Goal: Transaction & Acquisition: Purchase product/service

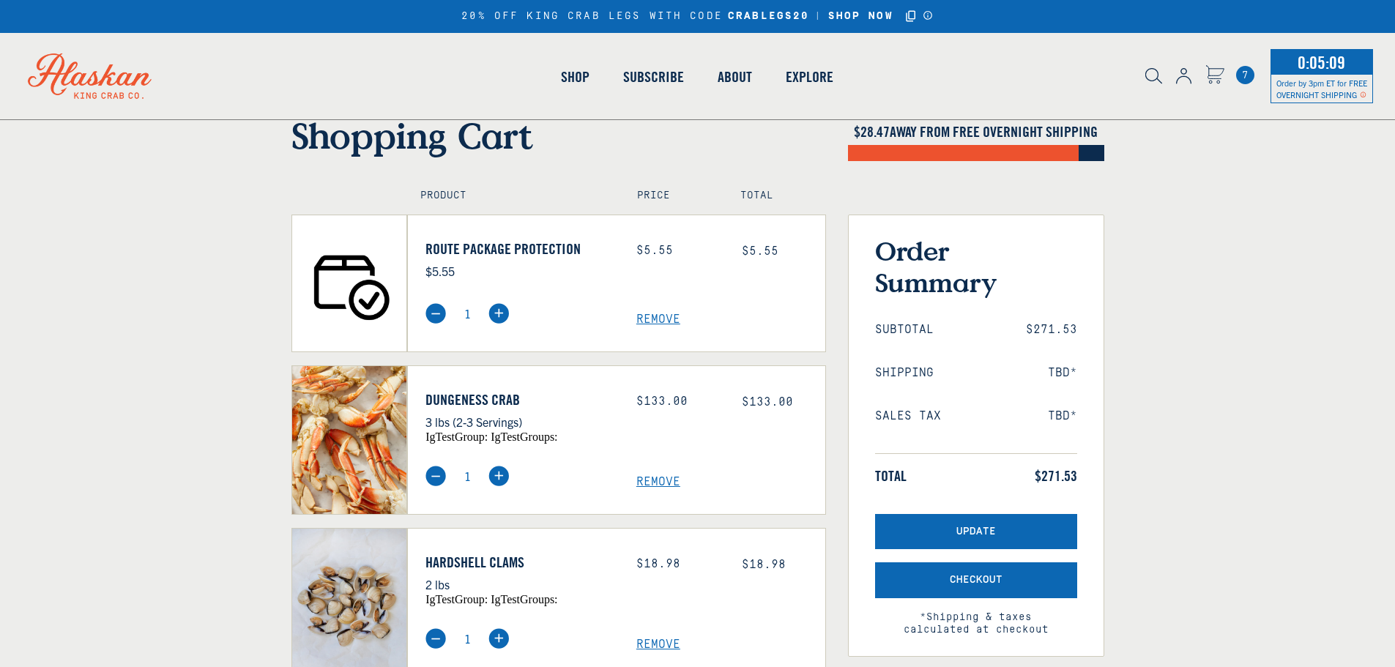
scroll to position [102, 0]
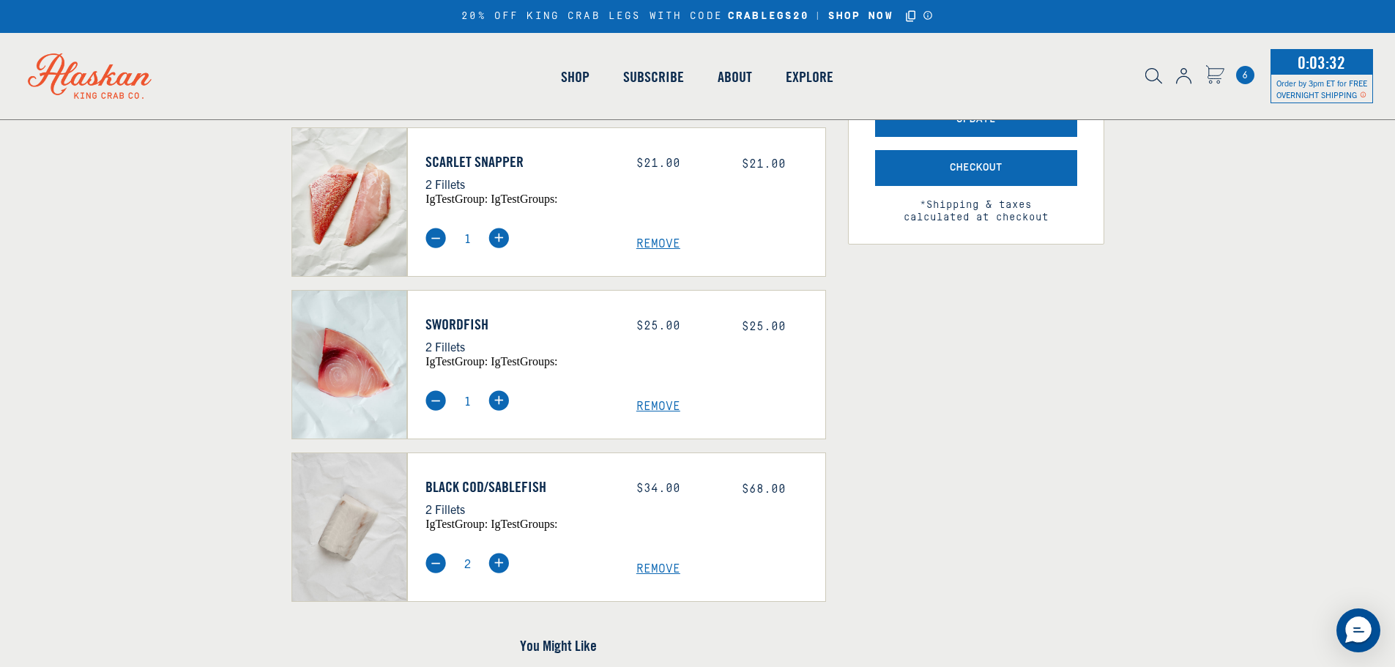
scroll to position [488, 0]
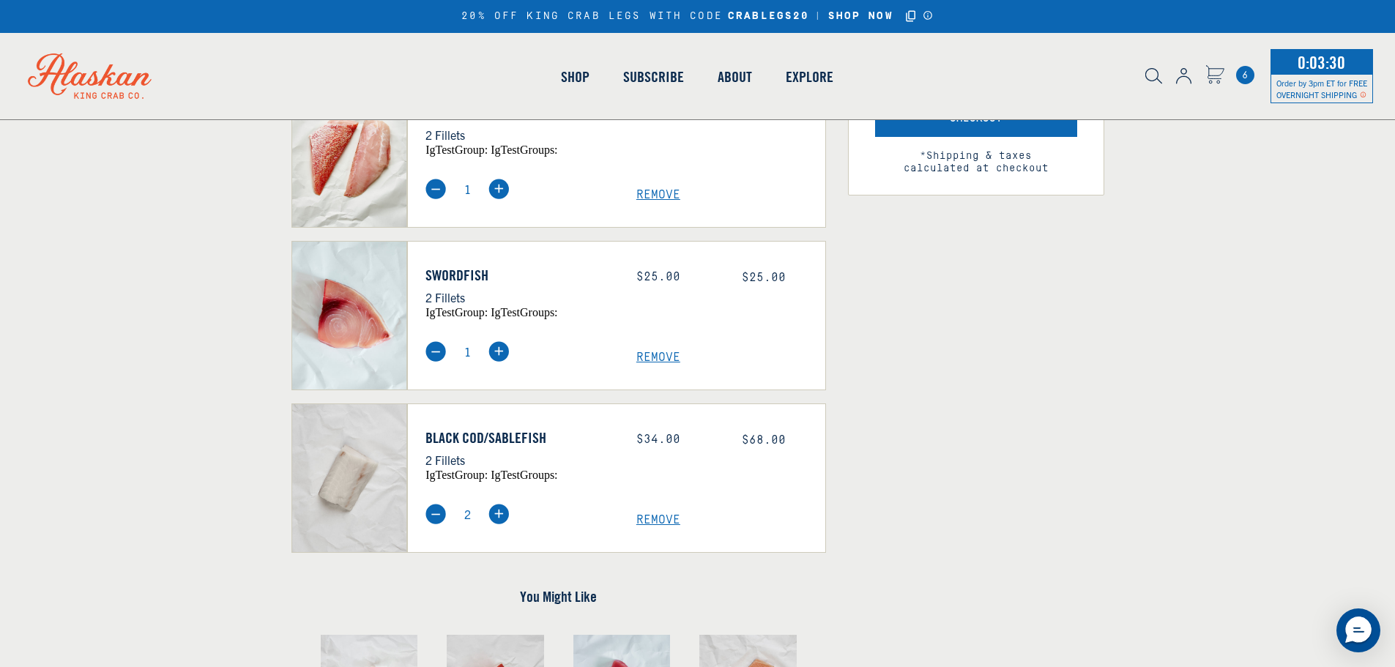
click at [654, 355] on span "Remove" at bounding box center [731, 358] width 189 height 14
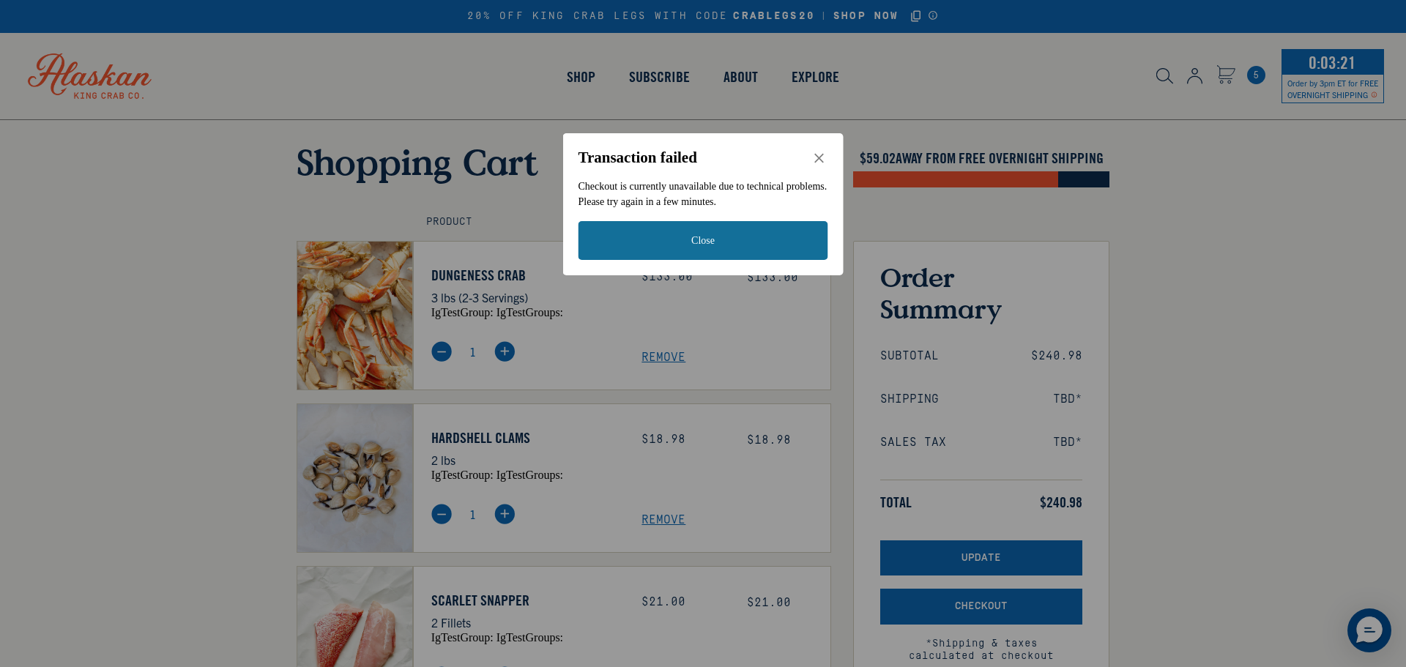
click at [682, 237] on button "Close" at bounding box center [704, 240] width 250 height 39
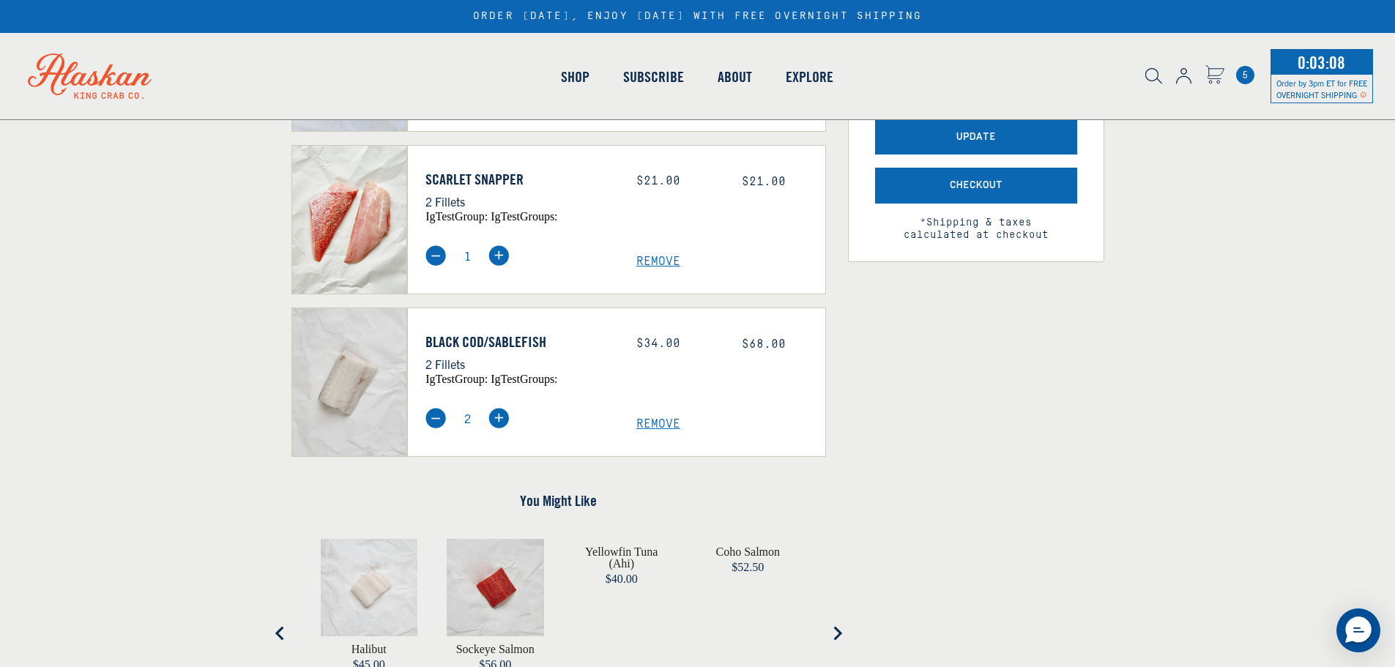
scroll to position [464, 0]
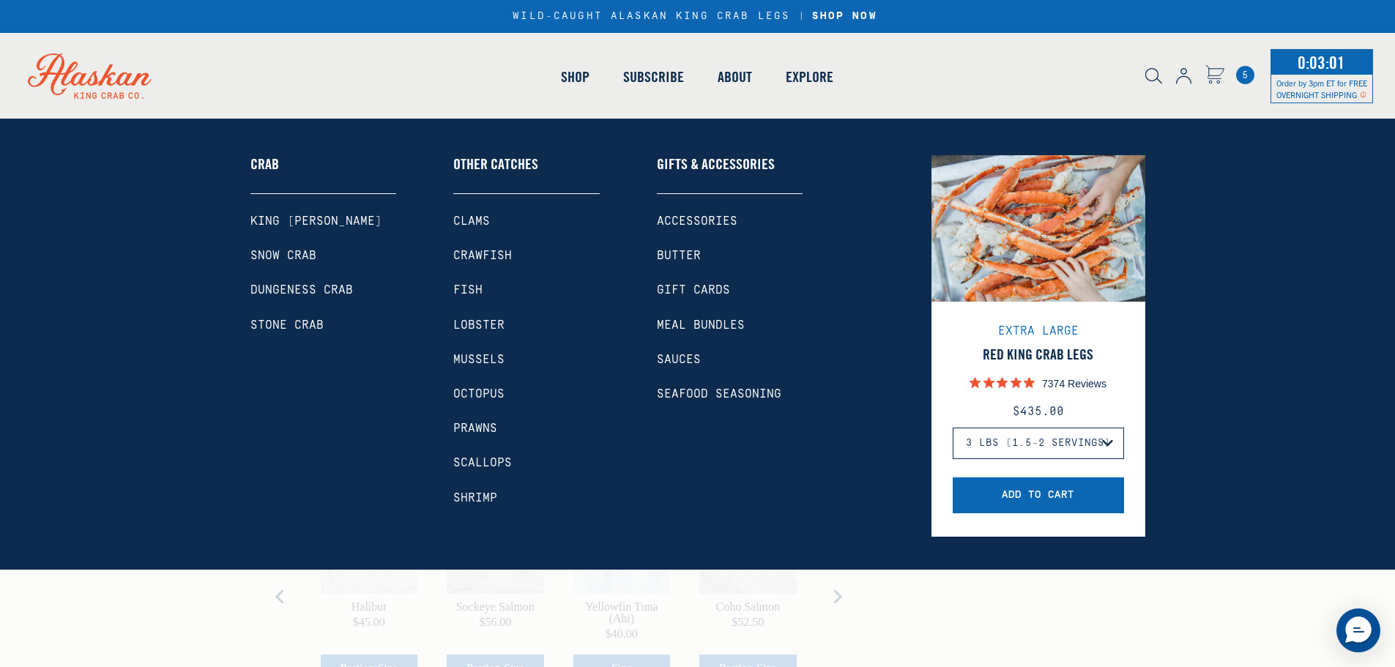
click at [474, 292] on link "Fish" at bounding box center [526, 290] width 147 height 14
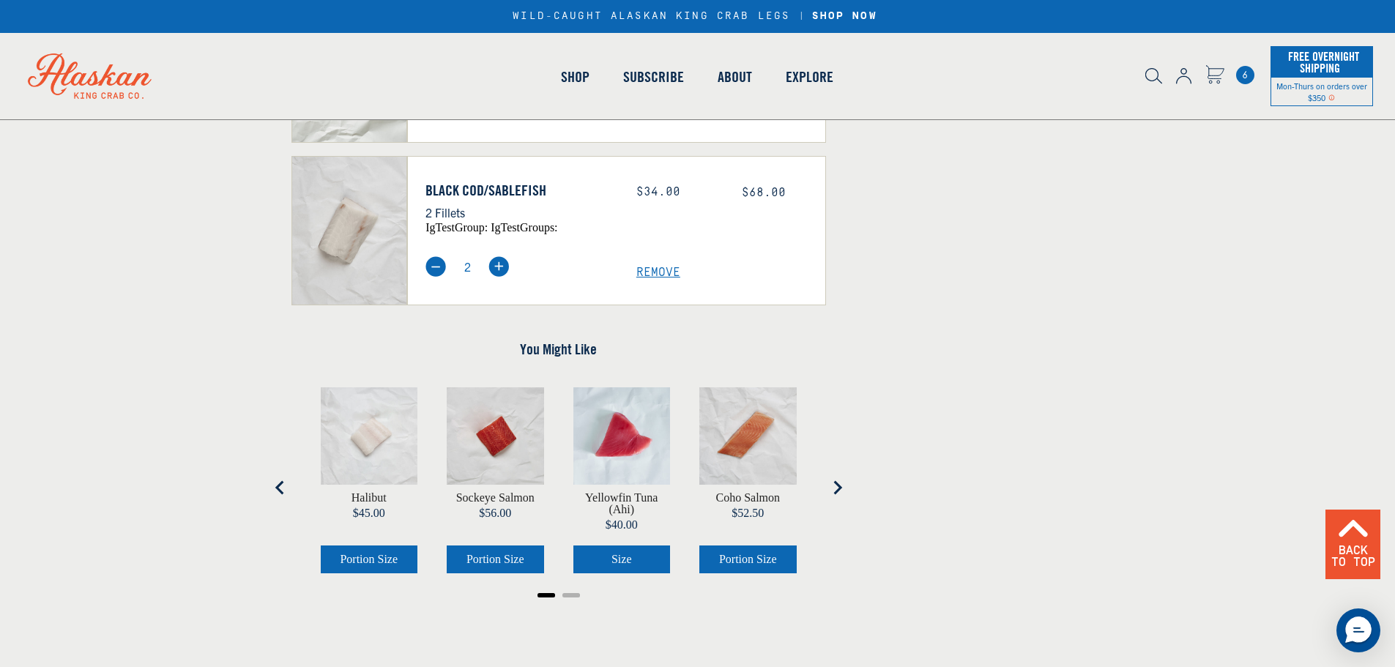
scroll to position [806, 0]
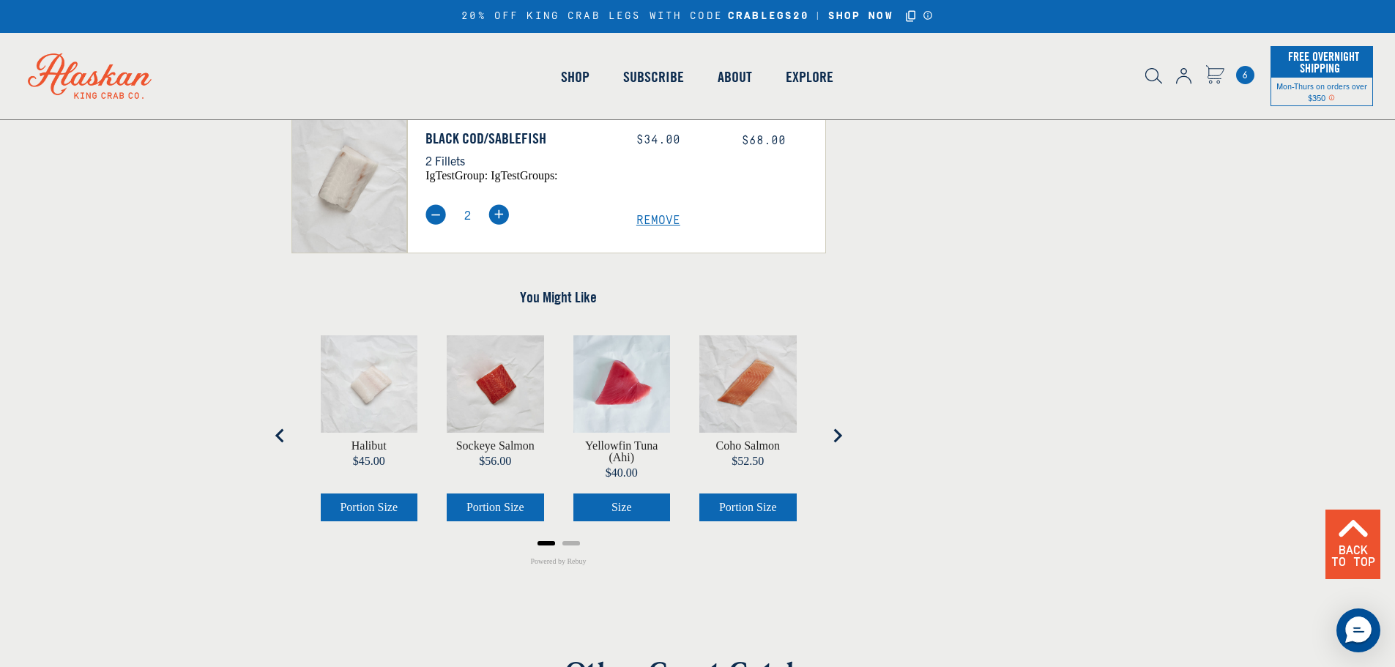
click at [837, 441] on icon "Next slide" at bounding box center [837, 436] width 15 height 15
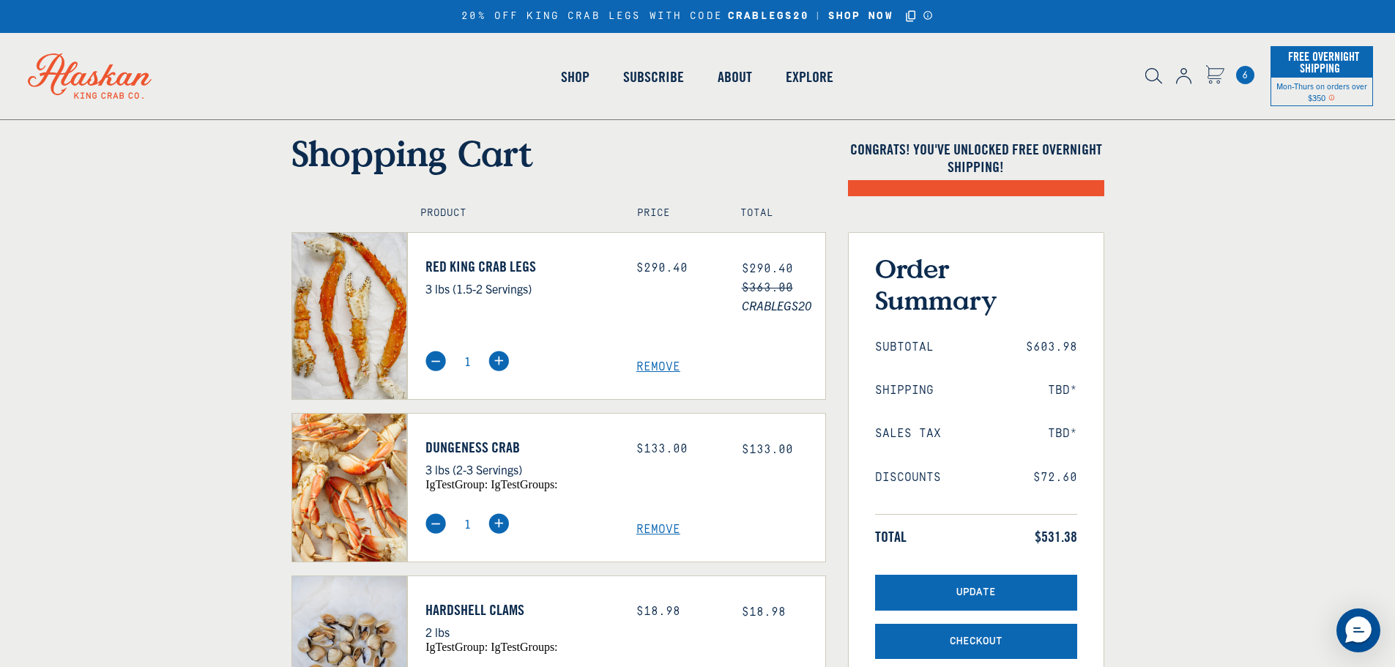
scroll to position [0, 0]
